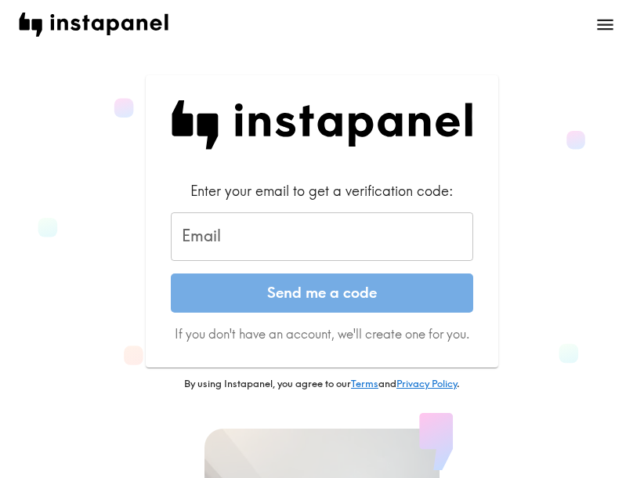
click at [331, 236] on input "Email" at bounding box center [322, 236] width 302 height 49
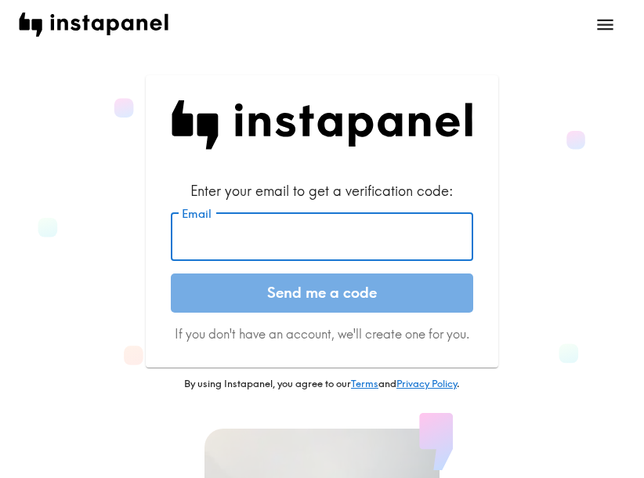
paste input "[EMAIL_ADDRESS][DOMAIN_NAME]"
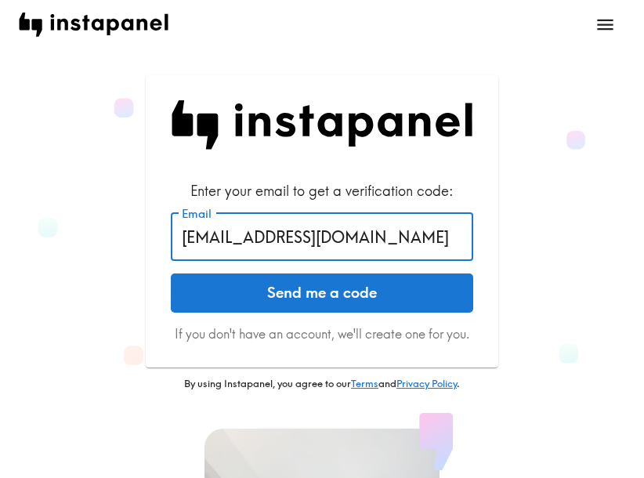
type input "[EMAIL_ADDRESS][DOMAIN_NAME]"
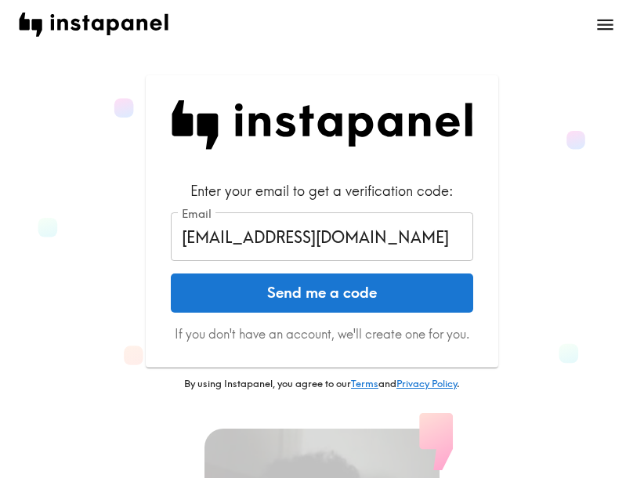
drag, startPoint x: 389, startPoint y: 299, endPoint x: 430, endPoint y: 299, distance: 40.7
click at [389, 299] on button "Send me a code" at bounding box center [322, 292] width 302 height 39
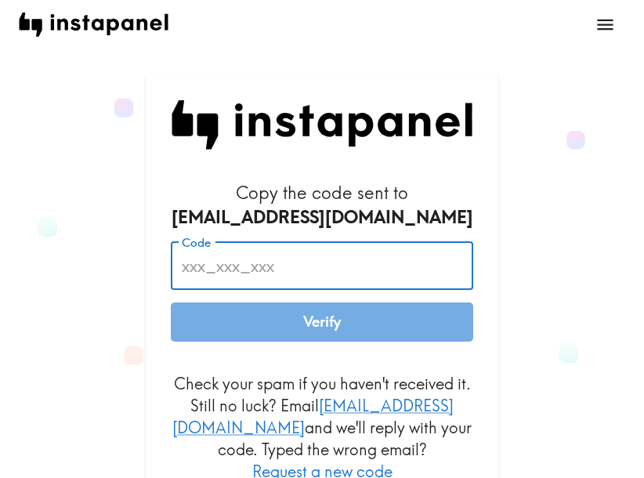
click at [338, 263] on input "Code" at bounding box center [322, 265] width 302 height 49
paste input "JQy_qE7_hmT"
type input "JQy_qE7_hmT"
click at [343, 320] on button "Verify" at bounding box center [322, 321] width 302 height 39
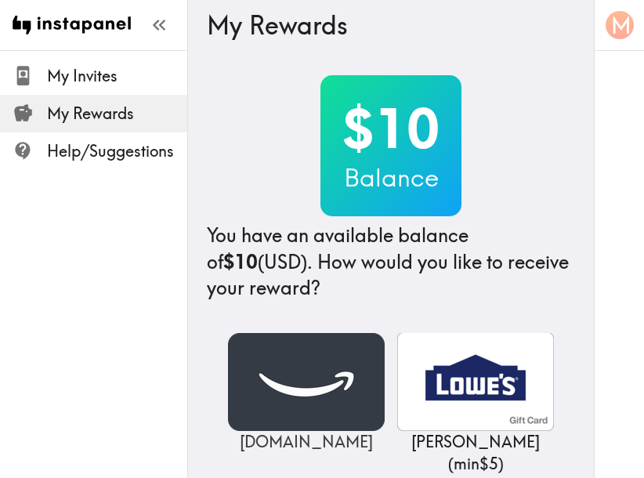
click at [277, 385] on img at bounding box center [306, 382] width 157 height 98
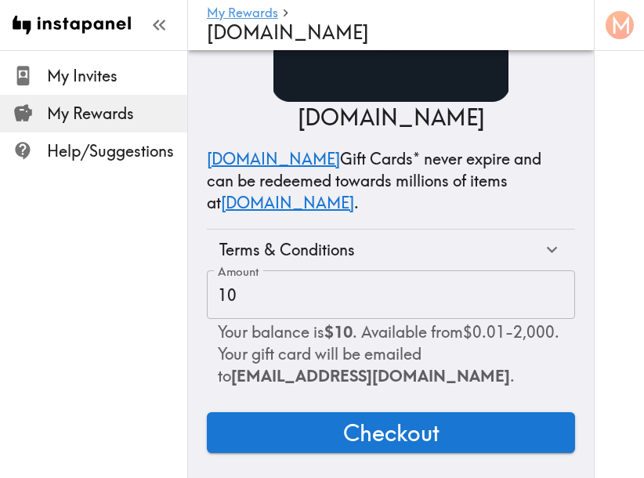
scroll to position [133, 0]
click at [441, 422] on button "Checkout" at bounding box center [391, 432] width 368 height 41
